Goal: Share content

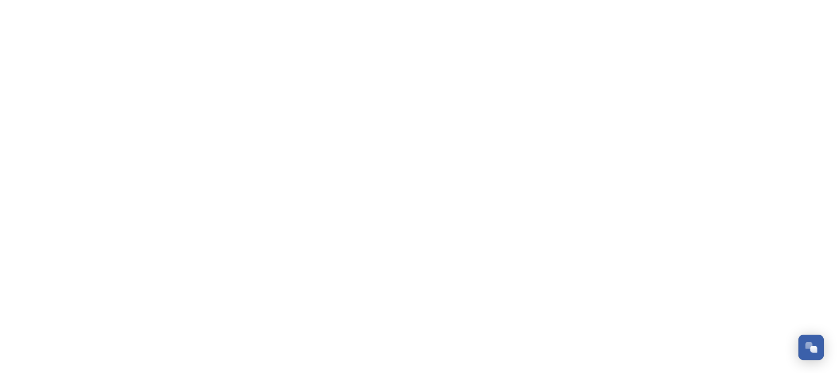
scroll to position [1354, 0]
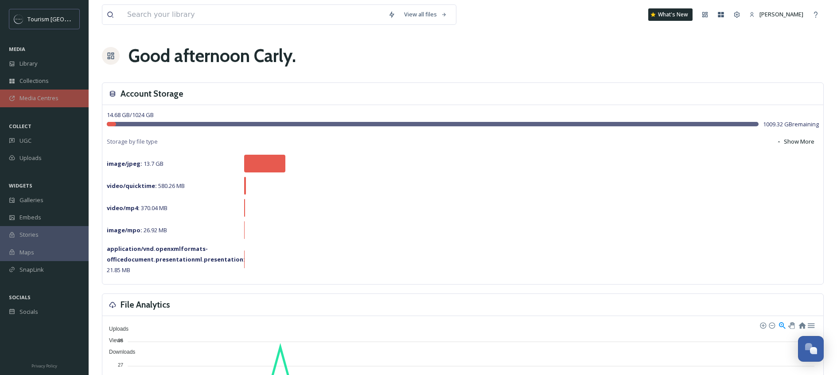
click at [50, 98] on span "Media Centres" at bounding box center [38, 98] width 39 height 8
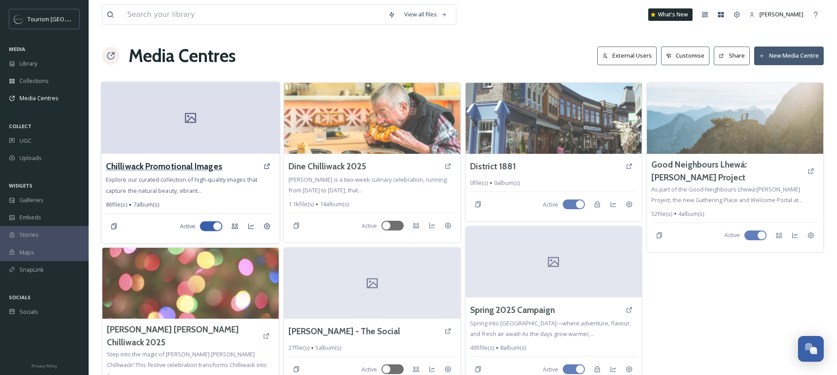
click at [187, 161] on h3 "Chilliwack Promotional Images" at bounding box center [164, 166] width 117 height 13
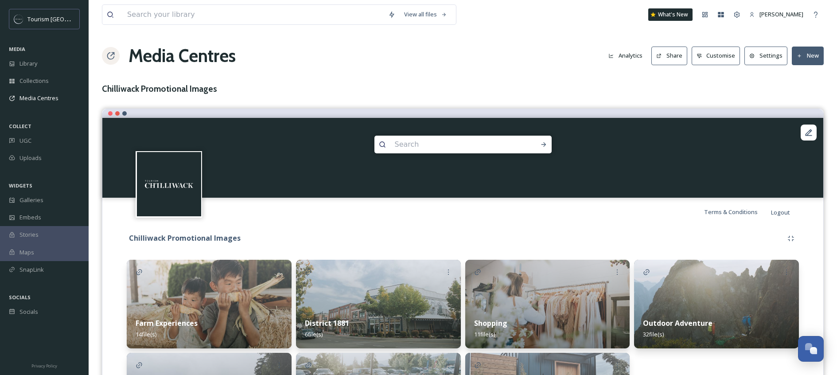
click at [667, 58] on button "Share" at bounding box center [669, 56] width 36 height 18
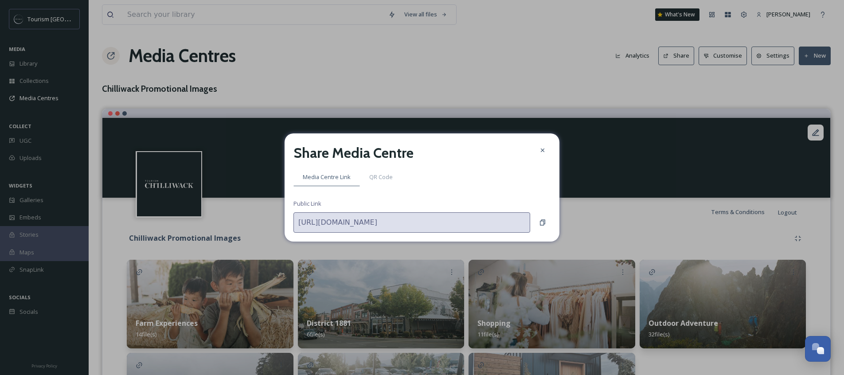
click at [540, 212] on div "[URL][DOMAIN_NAME]" at bounding box center [421, 222] width 257 height 20
click at [549, 228] on div "Copy to Clipboard" at bounding box center [542, 222] width 16 height 16
click at [539, 224] on icon at bounding box center [542, 222] width 7 height 7
click at [543, 150] on icon at bounding box center [542, 150] width 7 height 7
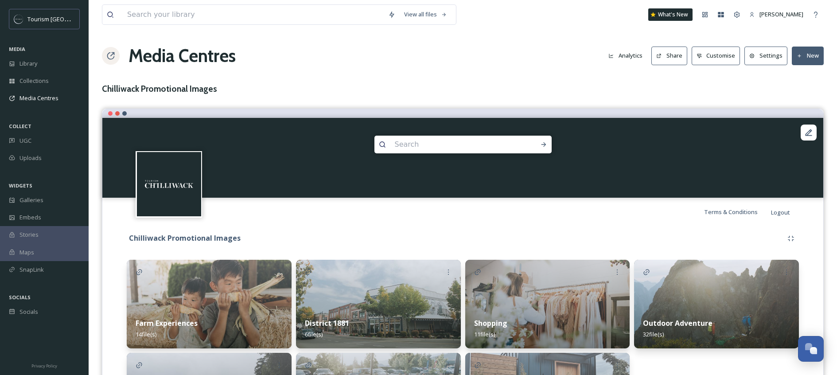
click at [570, 68] on div "View all files What's New [PERSON_NAME] Media Centres Analytics Share Customise…" at bounding box center [463, 238] width 748 height 477
